Goal: Find specific page/section: Find specific page/section

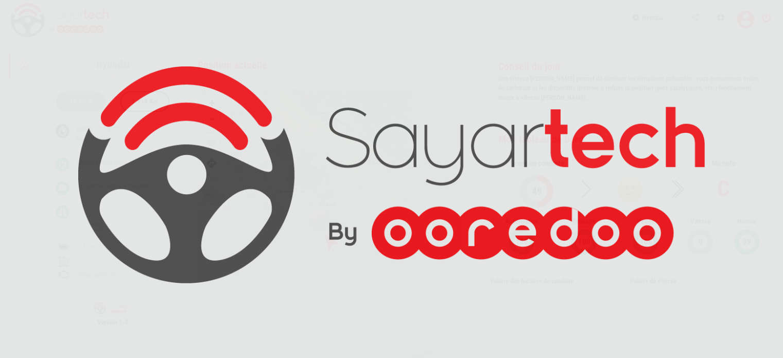
scroll to position [49, 0]
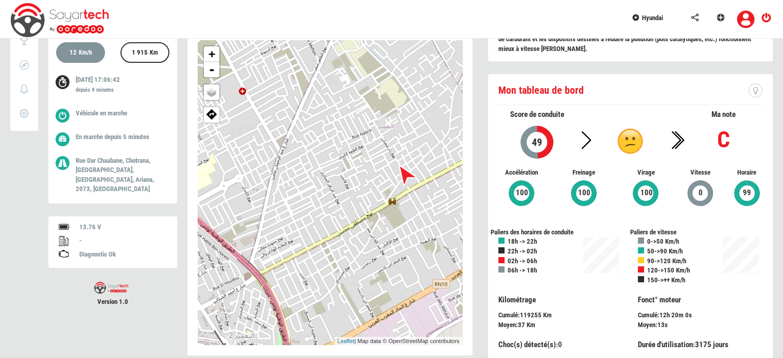
drag, startPoint x: 359, startPoint y: 189, endPoint x: 308, endPoint y: 201, distance: 52.7
click at [308, 201] on div "+ - OSM Map Google Map Google Satellite Leaflet | Map data © OpenStreetMap cont…" at bounding box center [330, 192] width 265 height 305
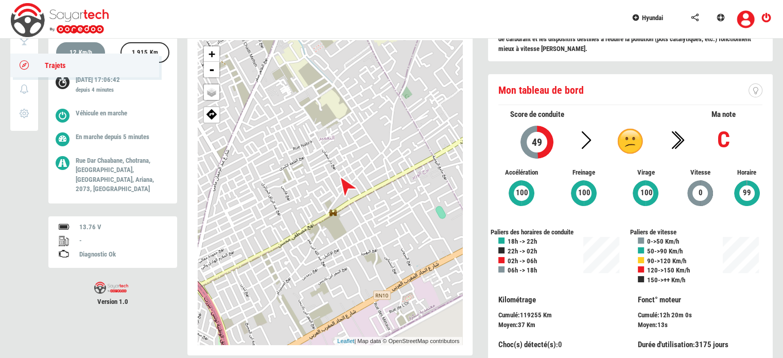
click at [23, 68] on icon at bounding box center [25, 64] width 12 height 7
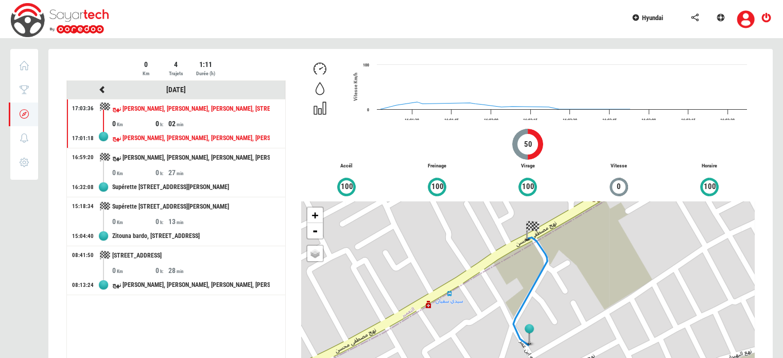
click at [206, 125] on div "02" at bounding box center [189, 123] width 43 height 10
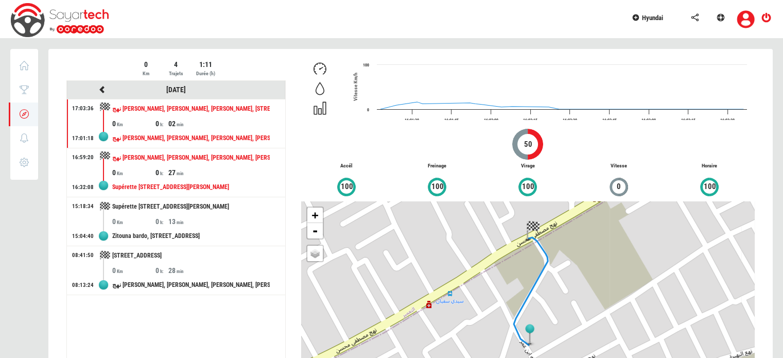
click at [193, 164] on div "نهج [PERSON_NAME], [PERSON_NAME], [PERSON_NAME], [PERSON_NAME], 2035, [GEOGRAPH…" at bounding box center [191, 157] width 158 height 19
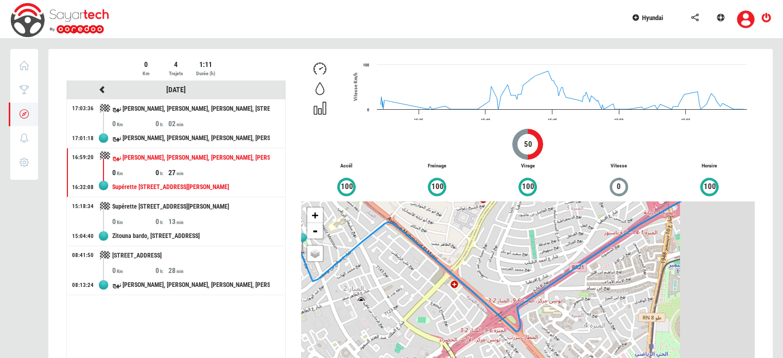
drag, startPoint x: 494, startPoint y: 322, endPoint x: 361, endPoint y: 274, distance: 141.7
click at [361, 274] on div "+ - OSM Map Google Map Google Satellite Leaflet | Map data © OpenStreetMap cont…" at bounding box center [528, 291] width 454 height 180
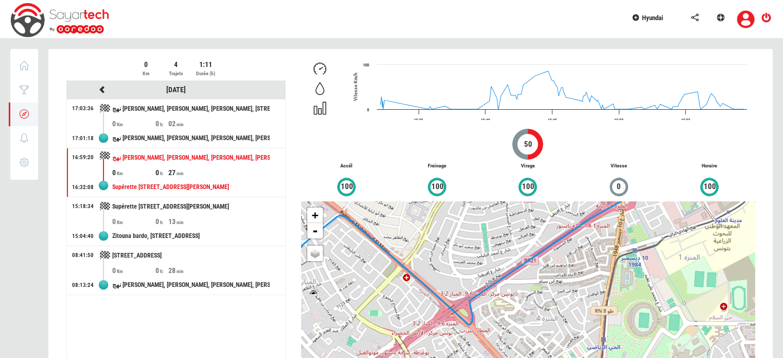
drag, startPoint x: 550, startPoint y: 281, endPoint x: 389, endPoint y: 313, distance: 164.8
click at [389, 313] on div "+ - OSM Map Google Map Google Satellite Leaflet | Map data © OpenStreetMap cont…" at bounding box center [528, 291] width 454 height 180
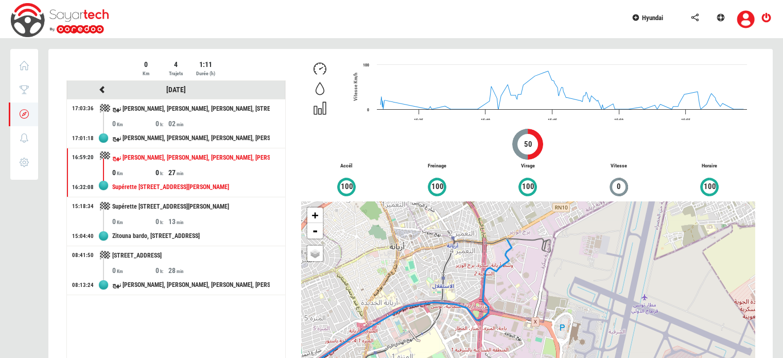
drag, startPoint x: 536, startPoint y: 258, endPoint x: 512, endPoint y: 315, distance: 61.9
click at [512, 315] on div "+ - OSM Map Google Map Google Satellite Leaflet | Map data © OpenStreetMap cont…" at bounding box center [528, 291] width 454 height 180
